Goal: Check status: Check status

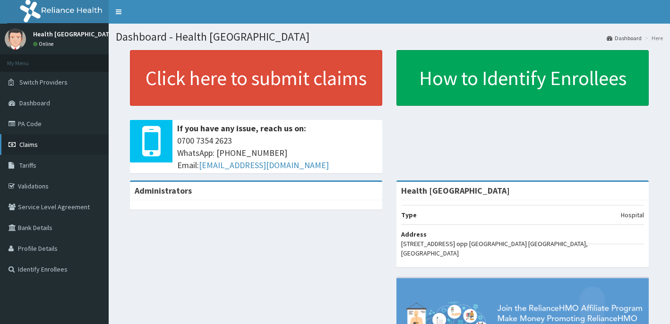
click at [33, 145] on span "Claims" at bounding box center [28, 144] width 18 height 9
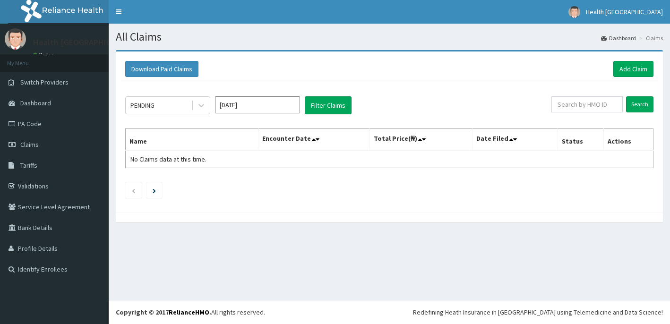
click at [243, 102] on input "[DATE]" at bounding box center [257, 104] width 85 height 17
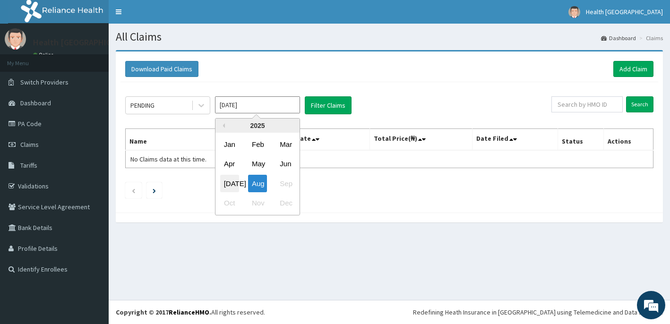
click at [230, 182] on div "[DATE]" at bounding box center [229, 183] width 19 height 17
type input "[DATE]"
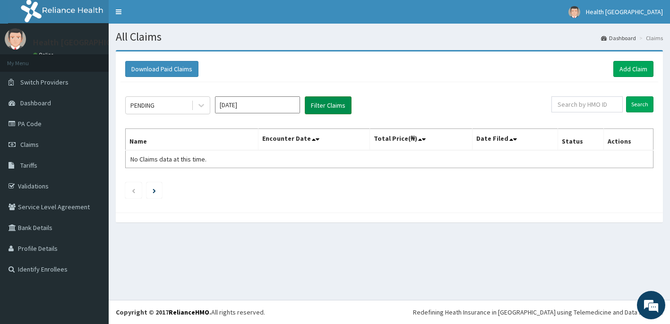
click at [319, 104] on button "Filter Claims" at bounding box center [328, 105] width 47 height 18
click at [201, 103] on icon at bounding box center [201, 105] width 9 height 9
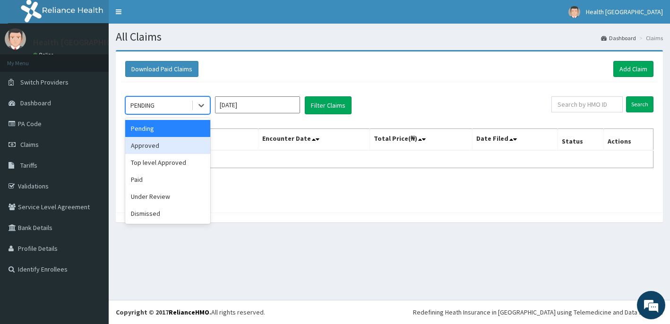
click at [170, 145] on div "Approved" at bounding box center [167, 145] width 85 height 17
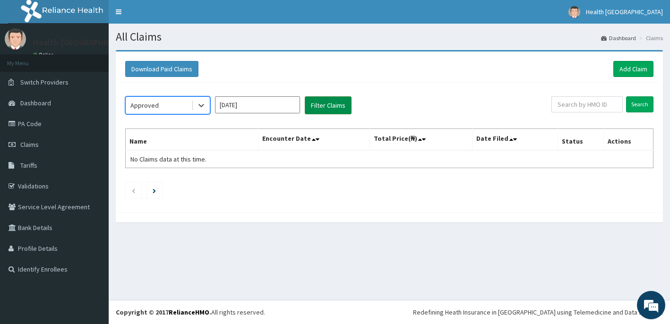
click at [324, 103] on button "Filter Claims" at bounding box center [328, 105] width 47 height 18
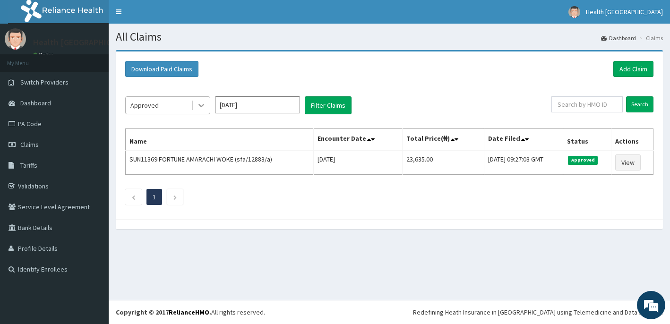
click at [197, 104] on icon at bounding box center [201, 105] width 9 height 9
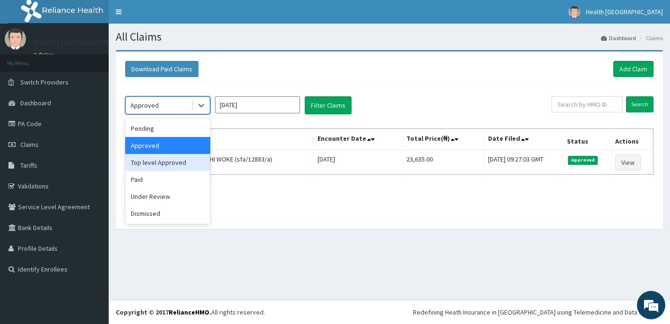
click at [166, 161] on div "Top level Approved" at bounding box center [167, 162] width 85 height 17
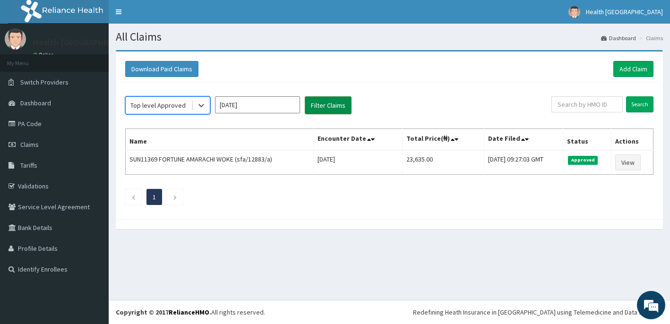
click at [333, 107] on button "Filter Claims" at bounding box center [328, 105] width 47 height 18
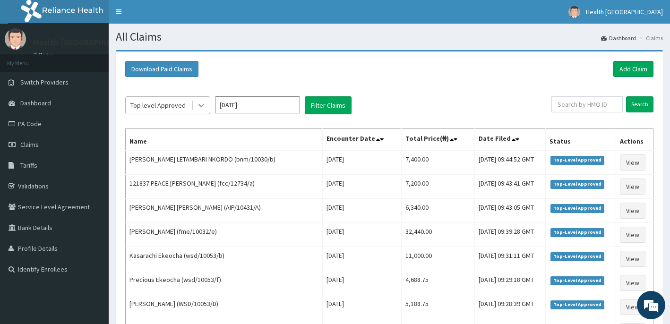
click at [193, 102] on div at bounding box center [201, 105] width 17 height 17
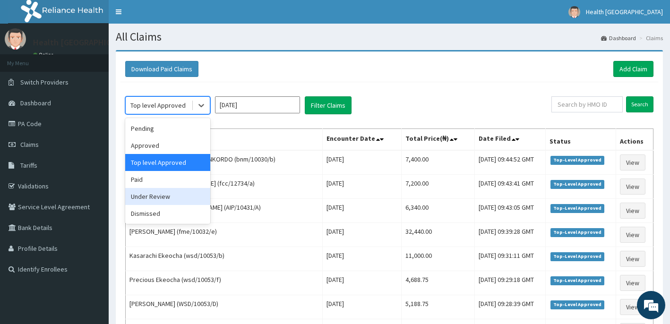
click at [165, 199] on div "Under Review" at bounding box center [167, 196] width 85 height 17
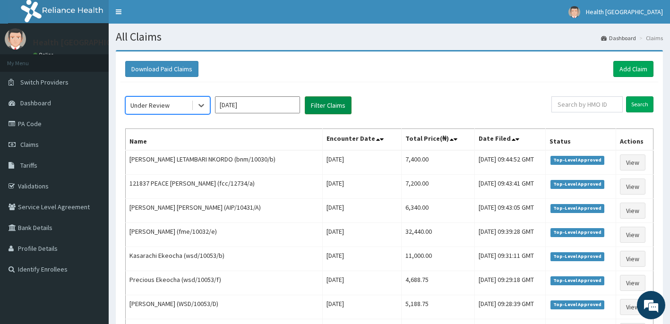
click at [326, 98] on button "Filter Claims" at bounding box center [328, 105] width 47 height 18
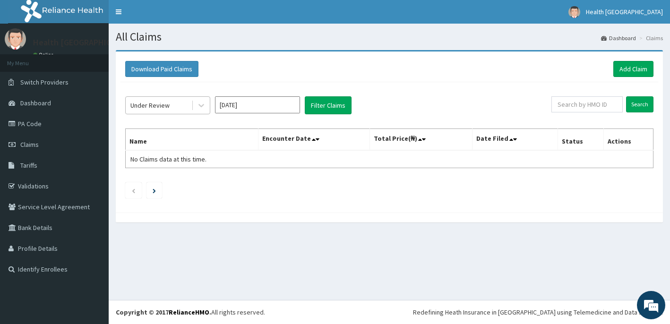
click at [187, 105] on div "Under Review" at bounding box center [159, 105] width 66 height 15
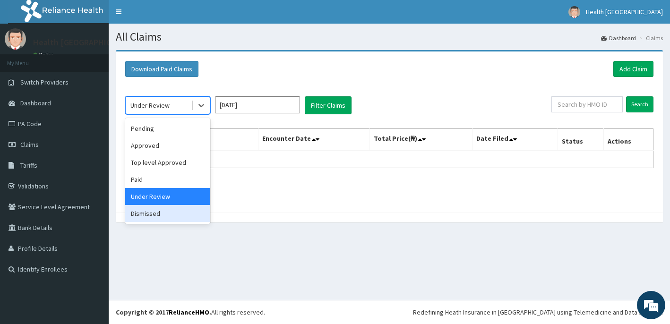
click at [150, 220] on div "Dismissed" at bounding box center [167, 213] width 85 height 17
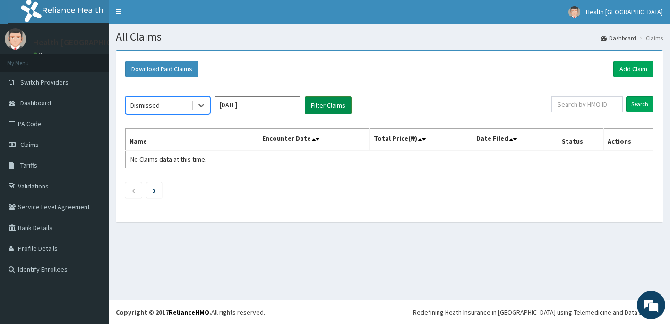
click at [323, 106] on button "Filter Claims" at bounding box center [328, 105] width 47 height 18
click at [197, 105] on icon at bounding box center [201, 105] width 9 height 9
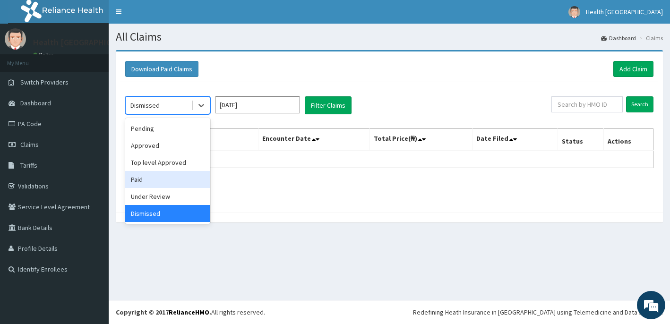
click at [163, 186] on div "Paid" at bounding box center [167, 179] width 85 height 17
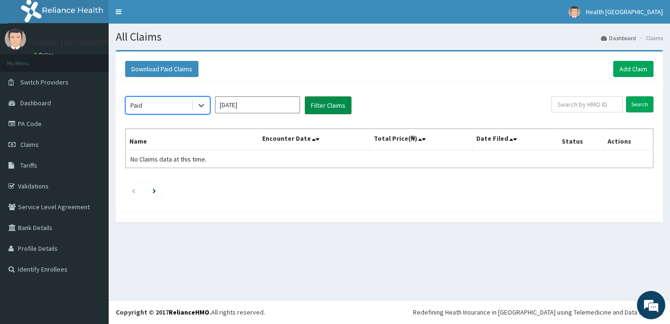
click at [329, 104] on button "Filter Claims" at bounding box center [328, 105] width 47 height 18
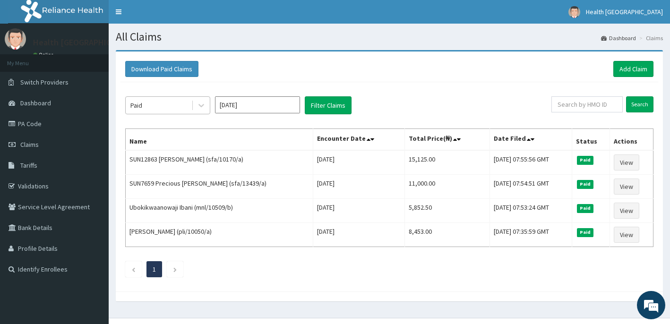
click at [173, 110] on div "Paid" at bounding box center [159, 105] width 66 height 15
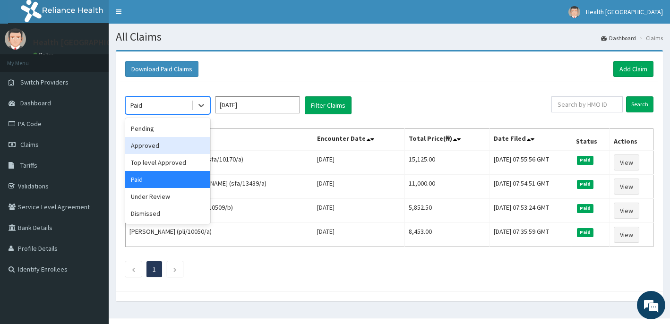
click at [163, 145] on div "Approved" at bounding box center [167, 145] width 85 height 17
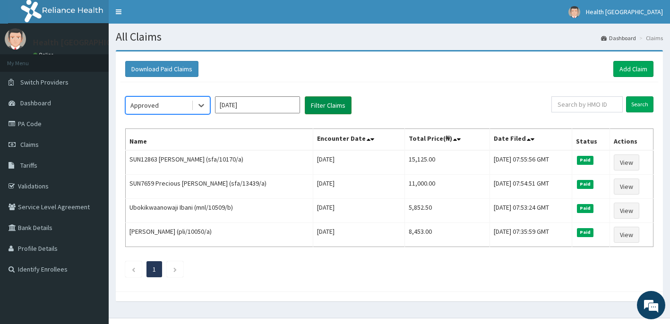
click at [325, 105] on button "Filter Claims" at bounding box center [328, 105] width 47 height 18
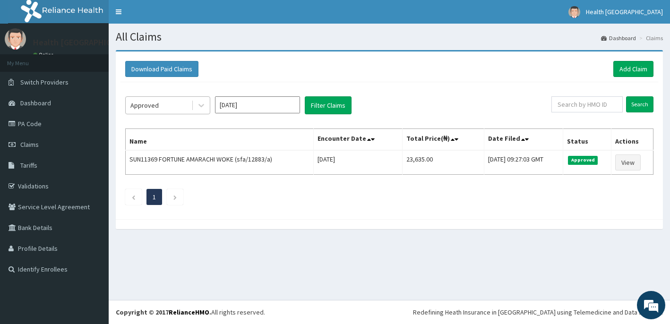
click at [183, 105] on div "Approved" at bounding box center [159, 105] width 66 height 15
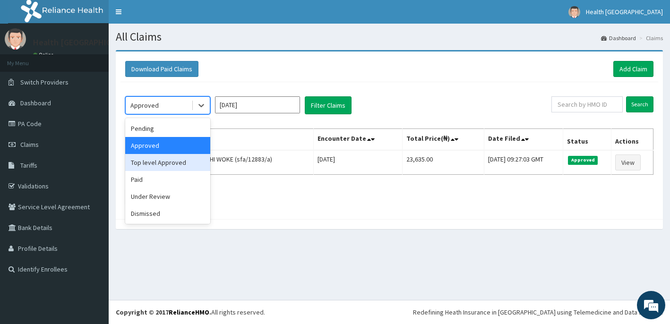
click at [173, 161] on div "Top level Approved" at bounding box center [167, 162] width 85 height 17
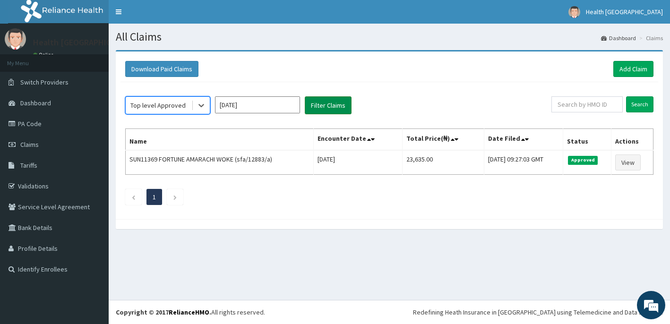
click at [323, 109] on button "Filter Claims" at bounding box center [328, 105] width 47 height 18
